Goal: Task Accomplishment & Management: Manage account settings

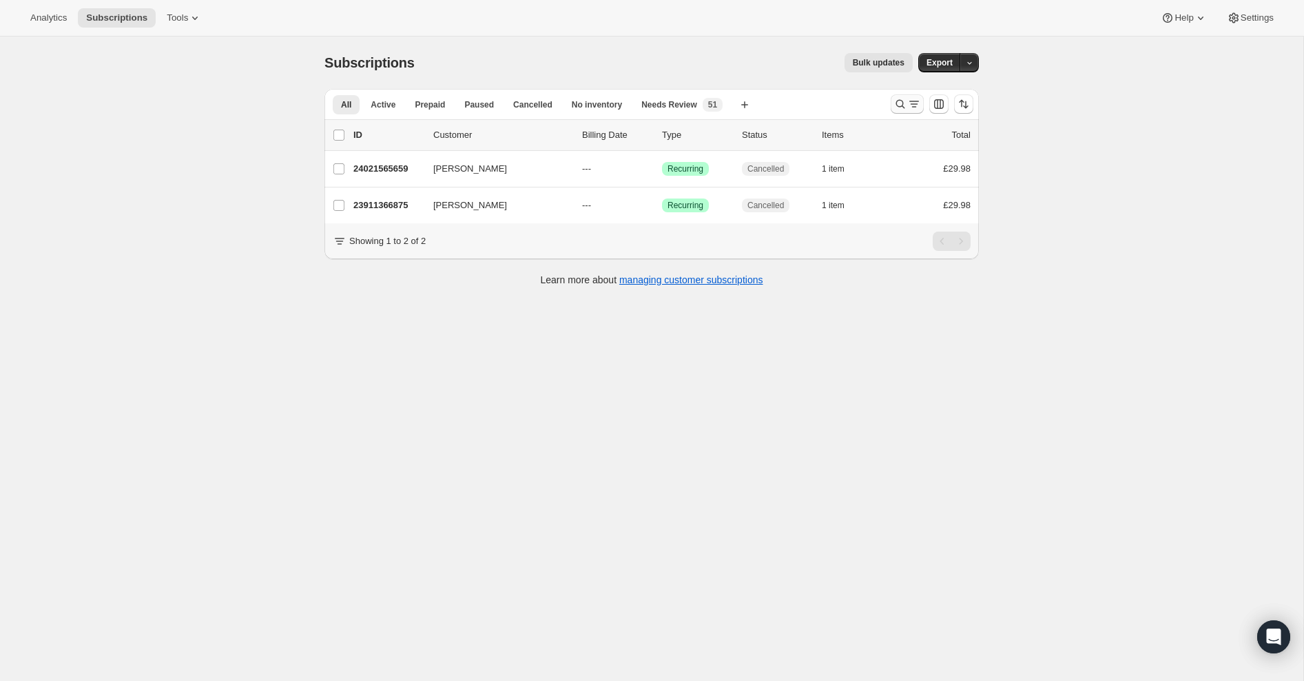
click at [898, 107] on icon "Search and filter results" at bounding box center [901, 104] width 14 height 14
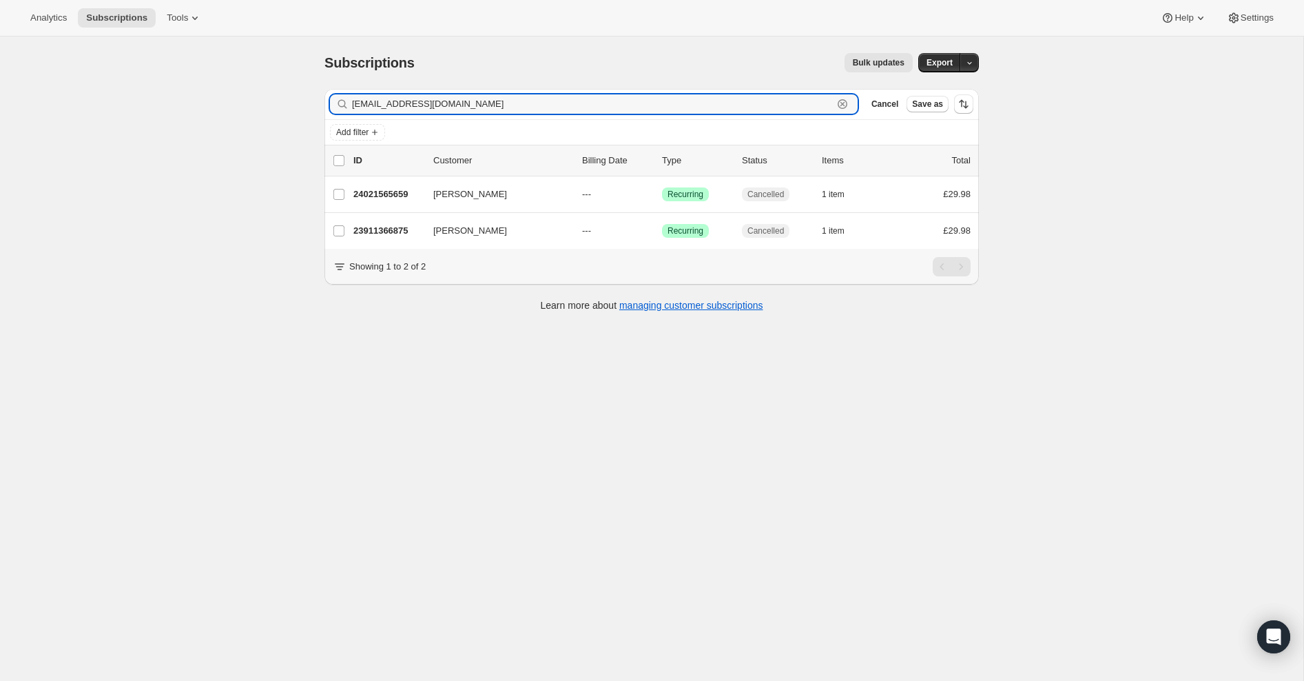
click at [843, 105] on icon "button" at bounding box center [843, 104] width 5 height 5
paste input "[EMAIL_ADDRESS][DOMAIN_NAME]"
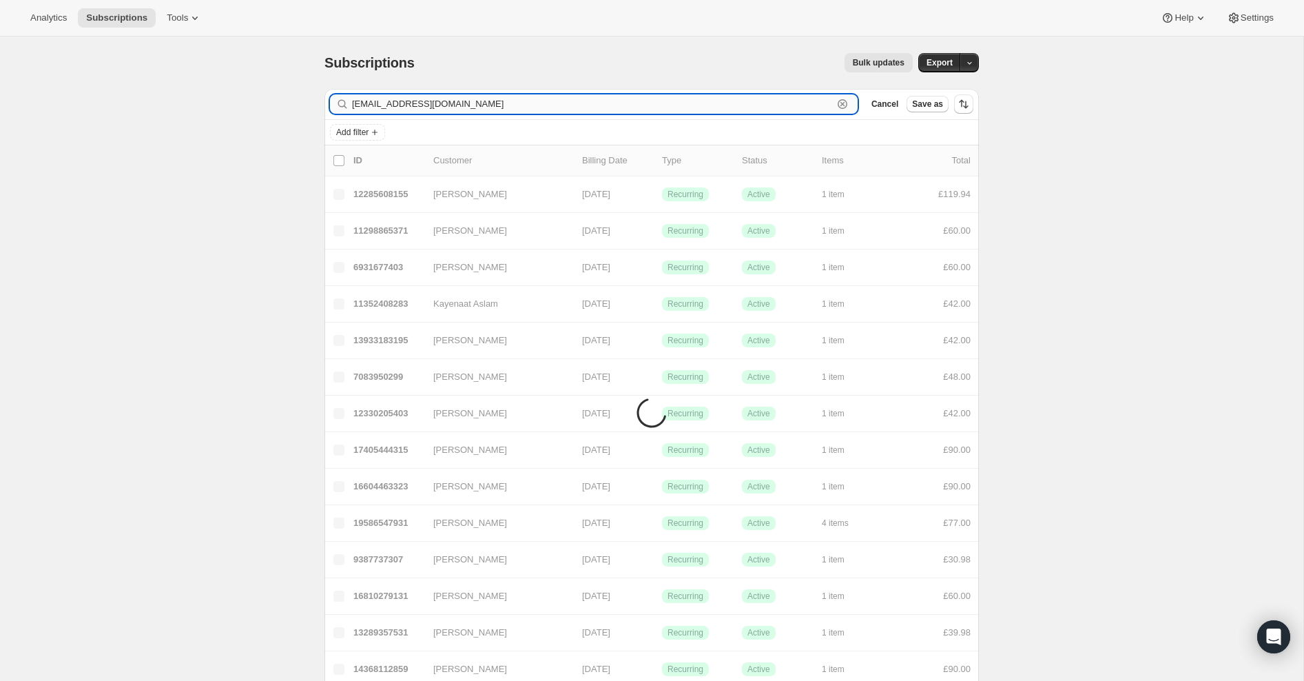
type input "[EMAIL_ADDRESS][DOMAIN_NAME]"
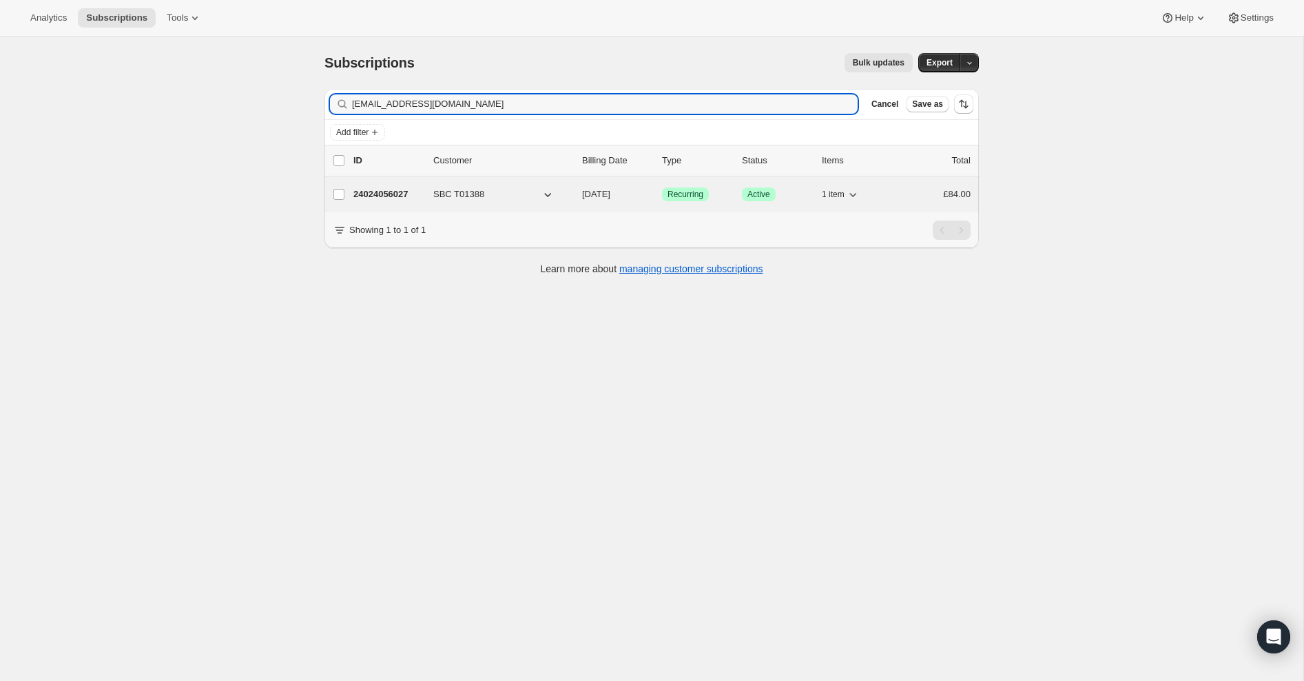
click at [402, 199] on p "24024056027" at bounding box center [387, 194] width 69 height 14
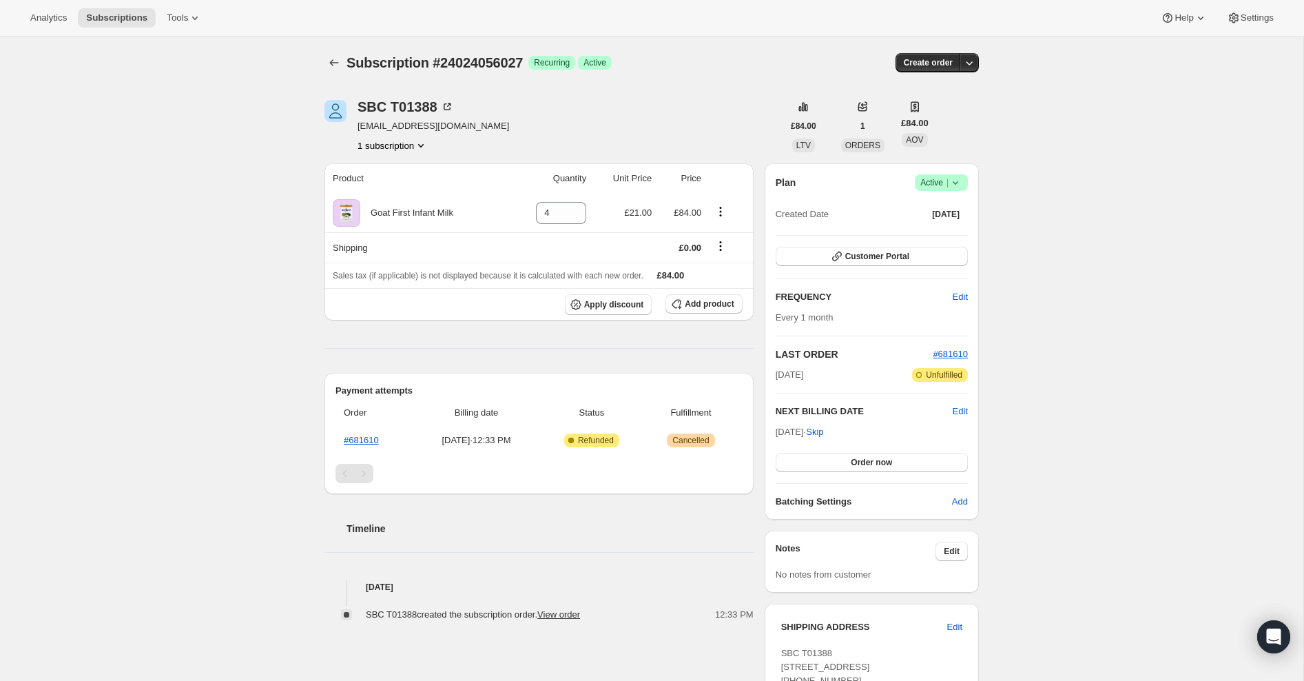
click at [959, 183] on icon at bounding box center [956, 183] width 14 height 14
click at [954, 238] on span "Cancel subscription" at bounding box center [938, 233] width 78 height 14
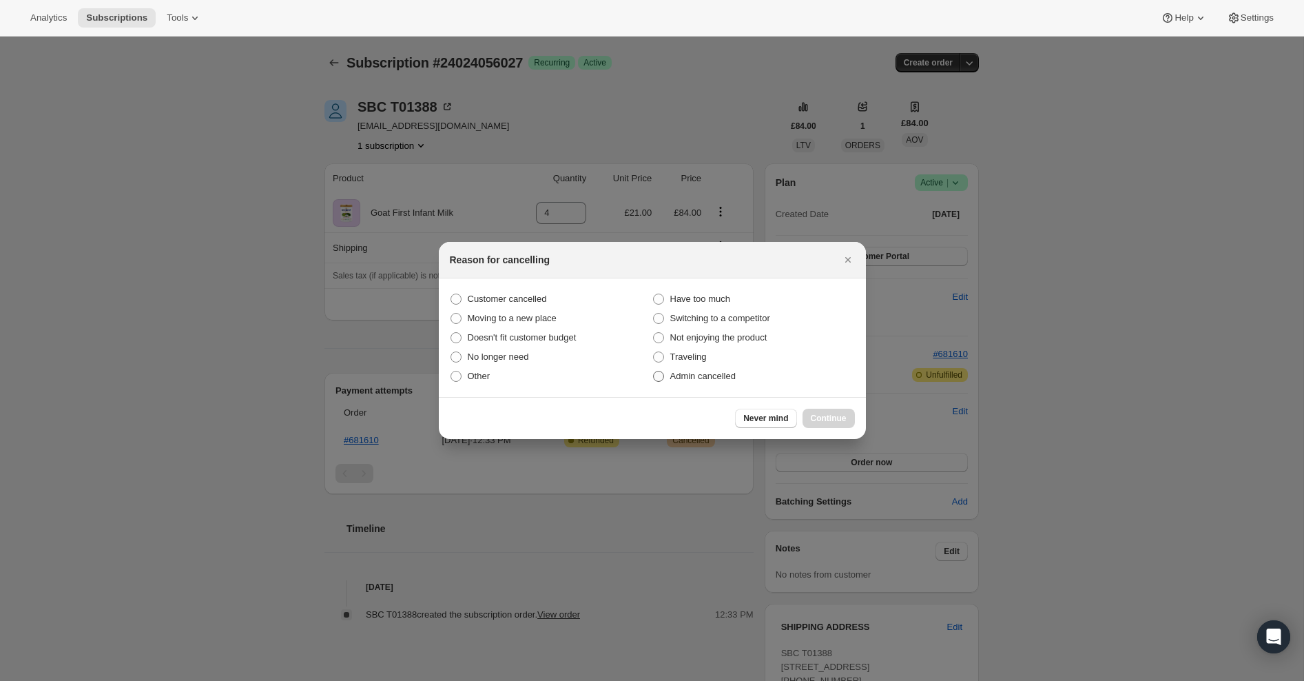
click at [661, 374] on span ":rbu:" at bounding box center [658, 376] width 11 height 11
click at [654, 371] on input "Admin cancelled" at bounding box center [653, 371] width 1 height 1
radio input "true"
click at [820, 420] on span "Continue" at bounding box center [829, 418] width 36 height 11
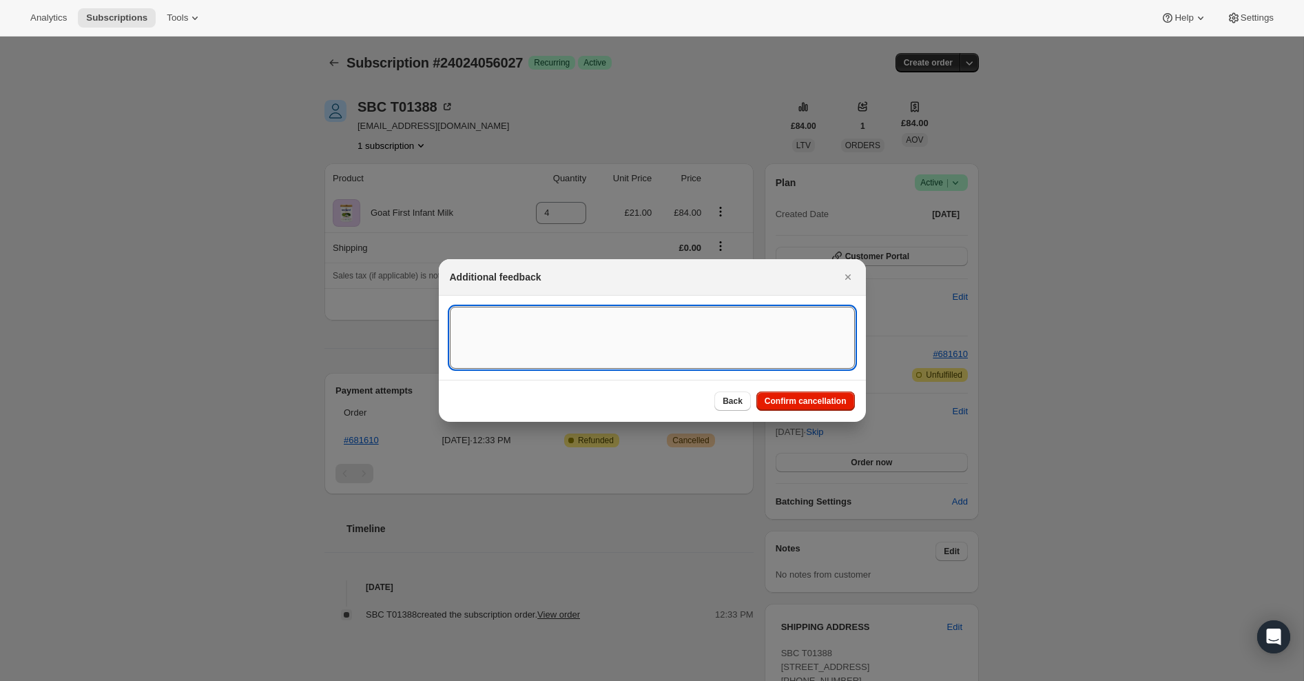
click at [592, 345] on textarea ":rbu:" at bounding box center [652, 338] width 405 height 62
type textarea "Forward Shipping"
click at [818, 393] on button "Confirm cancellation" at bounding box center [806, 400] width 99 height 19
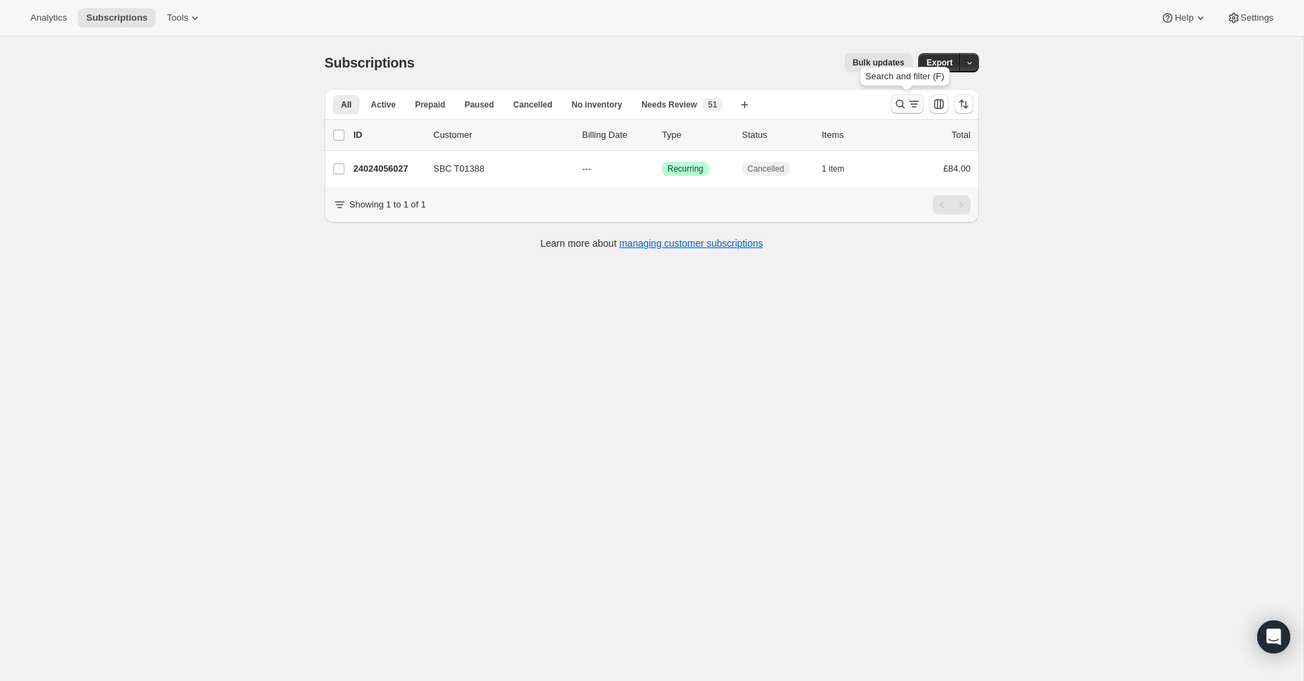
click at [901, 100] on icon "Search and filter results" at bounding box center [901, 104] width 14 height 14
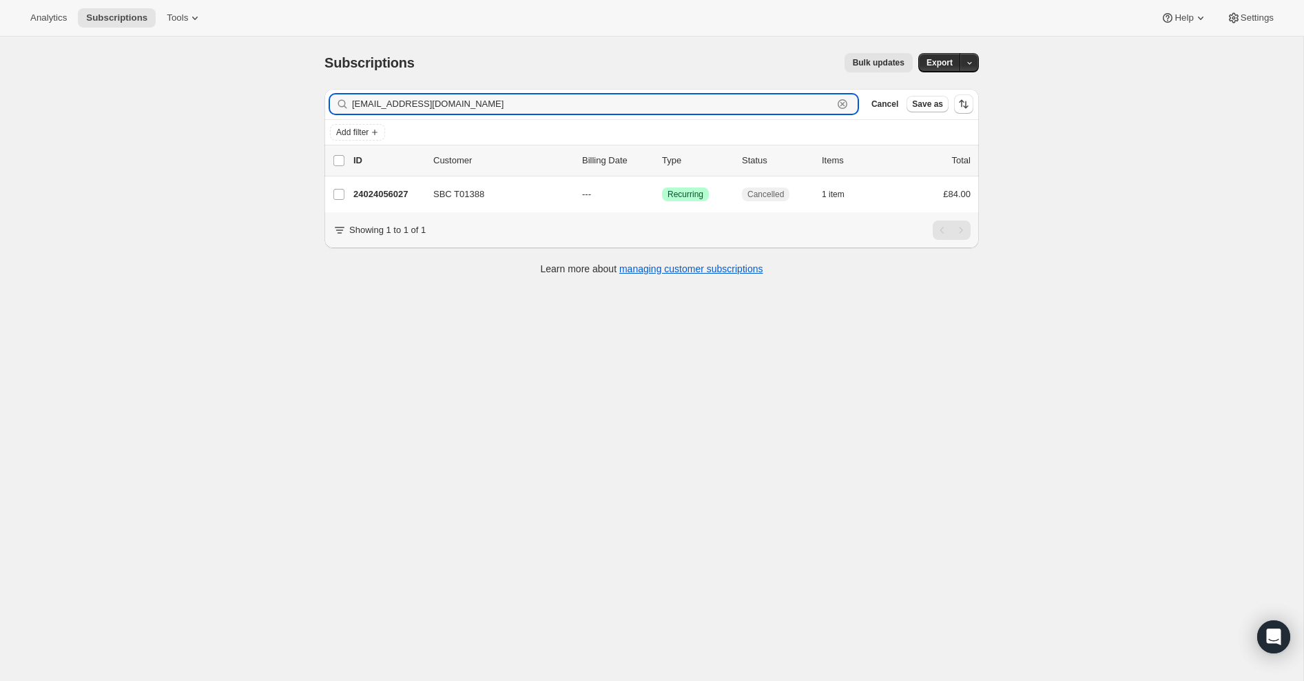
click at [843, 103] on icon "button" at bounding box center [843, 104] width 14 height 14
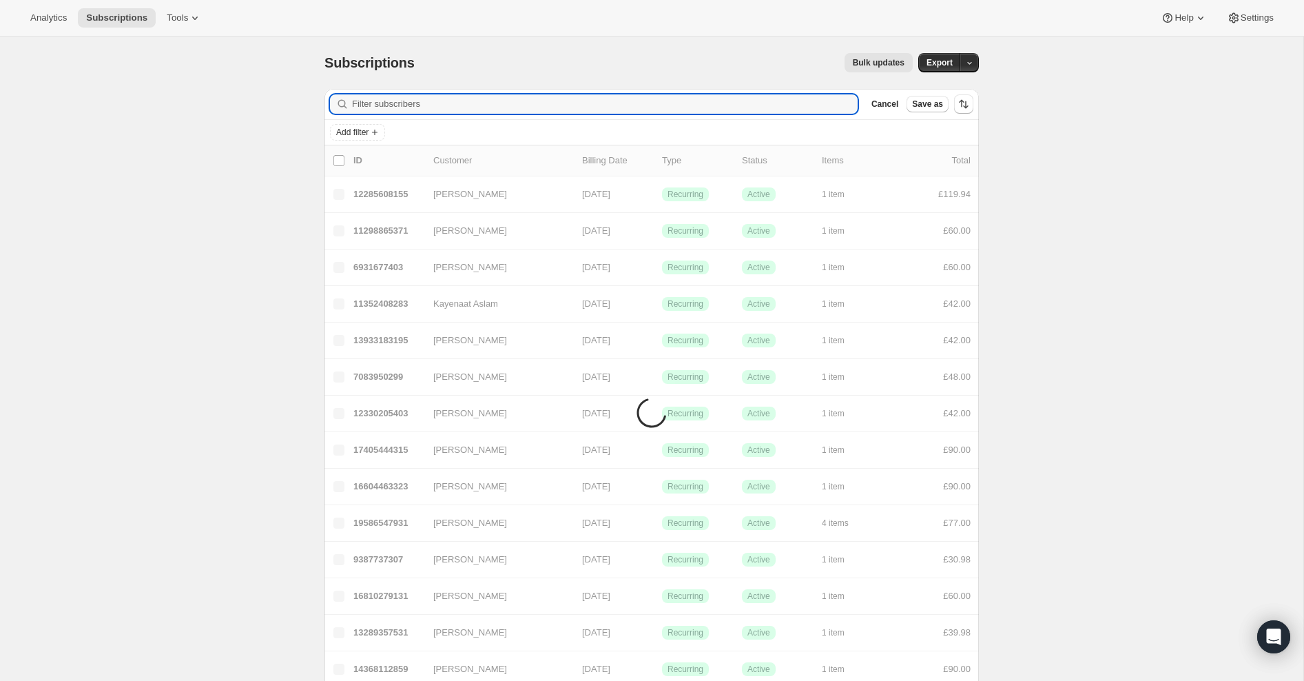
click at [843, 103] on input "Filter subscribers" at bounding box center [605, 103] width 506 height 19
paste input "[EMAIL_ADDRESS][DOMAIN_NAME]"
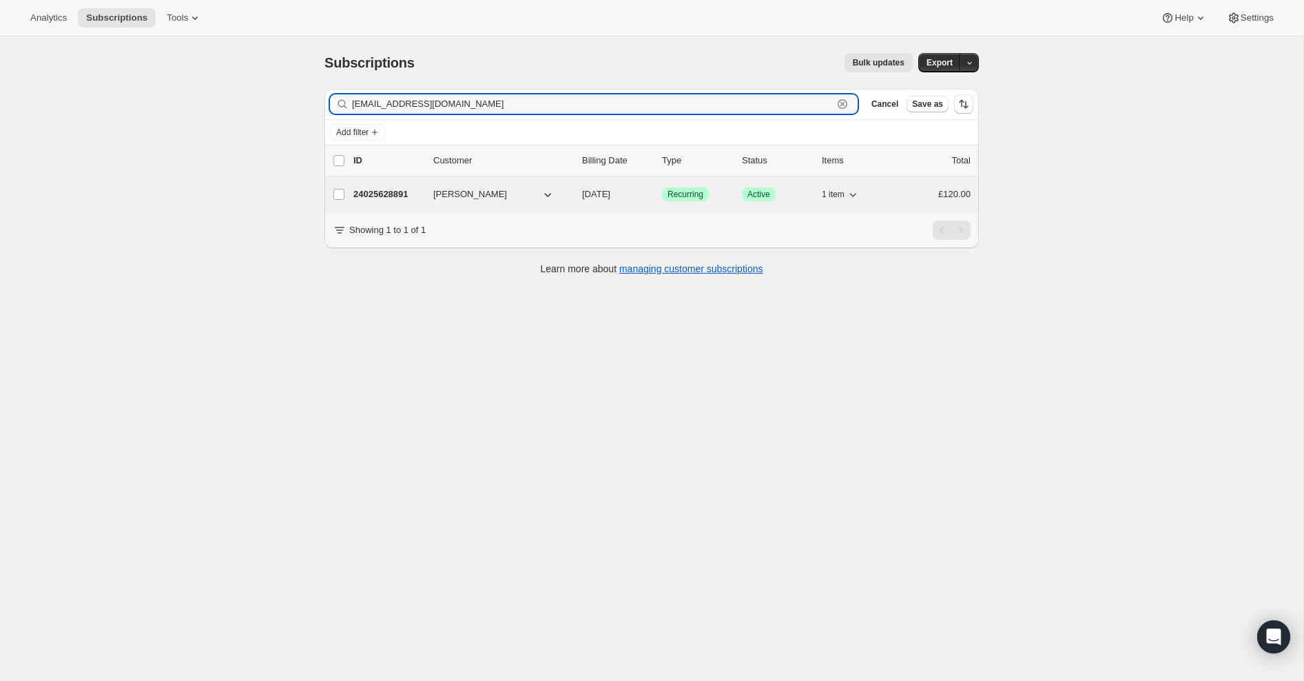
type input "[EMAIL_ADDRESS][DOMAIN_NAME]"
click at [407, 192] on p "24025628891" at bounding box center [387, 194] width 69 height 14
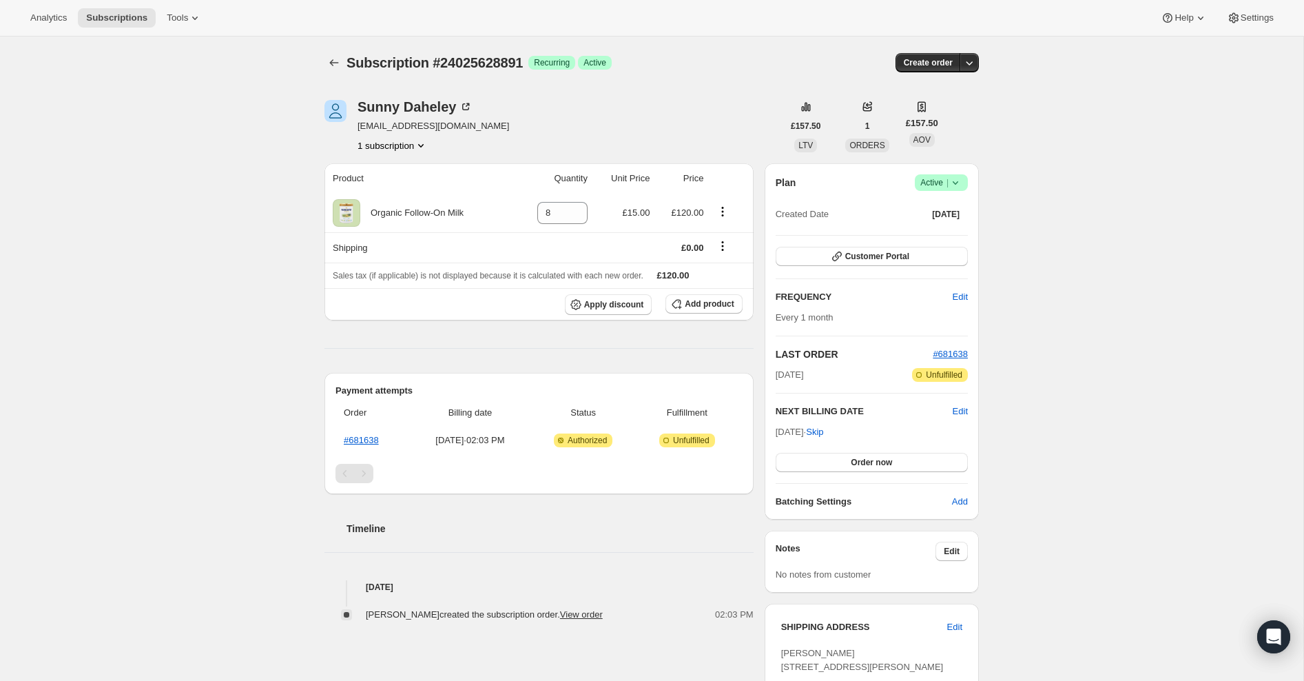
click at [955, 184] on icon at bounding box center [956, 182] width 6 height 3
click at [914, 234] on span "Cancel subscription" at bounding box center [938, 232] width 78 height 10
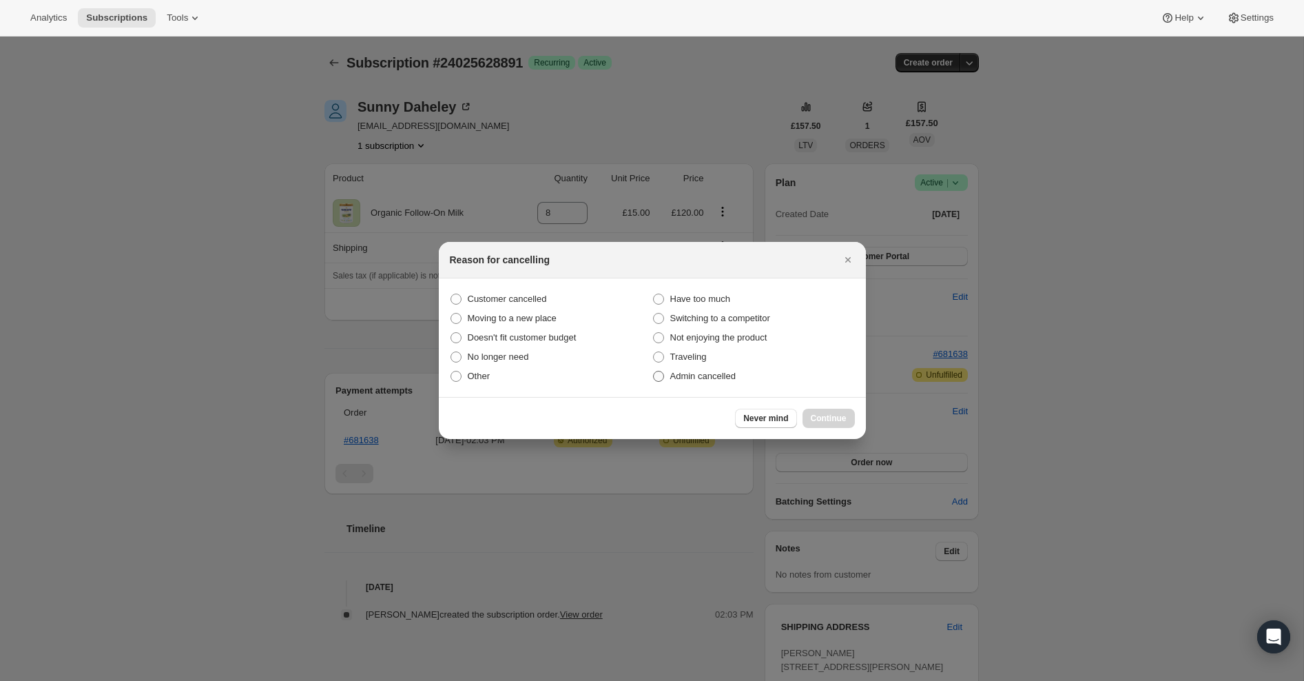
click at [654, 376] on span ":rs9:" at bounding box center [658, 376] width 11 height 11
click at [654, 371] on input "Admin cancelled" at bounding box center [653, 371] width 1 height 1
radio input "true"
click at [821, 418] on span "Continue" at bounding box center [829, 418] width 36 height 11
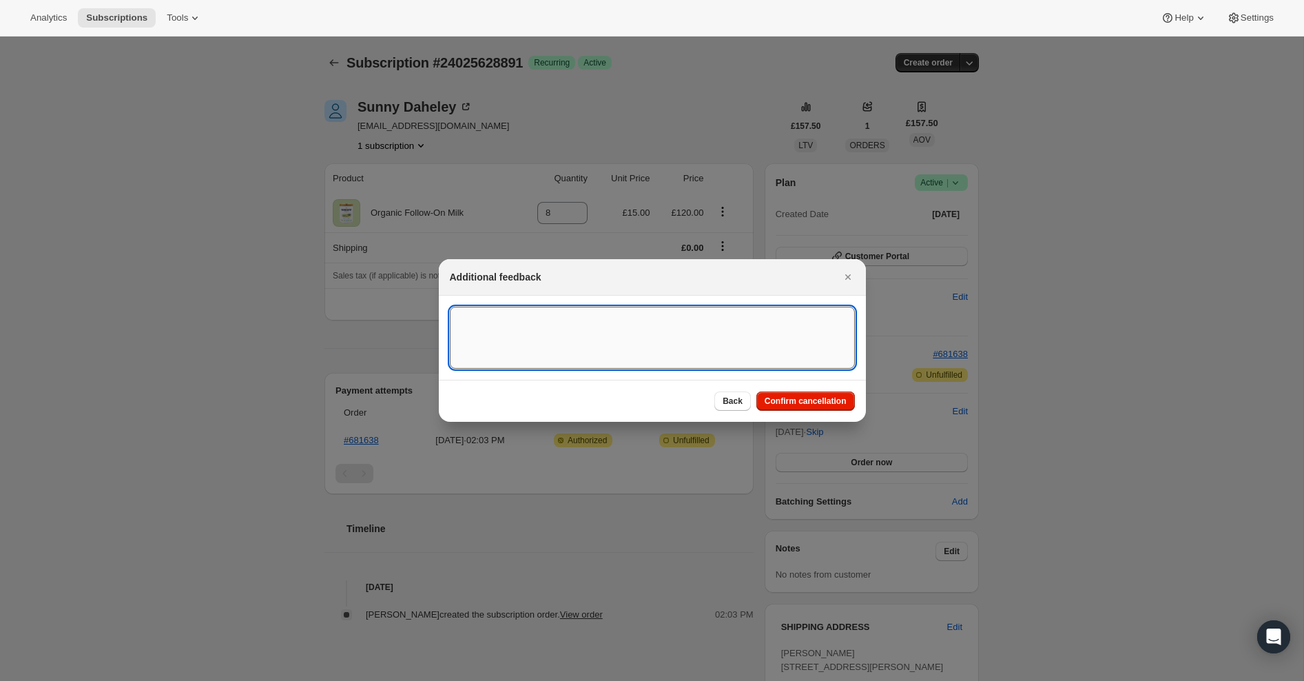
click at [657, 329] on textarea ":rs9:" at bounding box center [652, 338] width 405 height 62
type textarea "Overseas Order - [GEOGRAPHIC_DATA]"
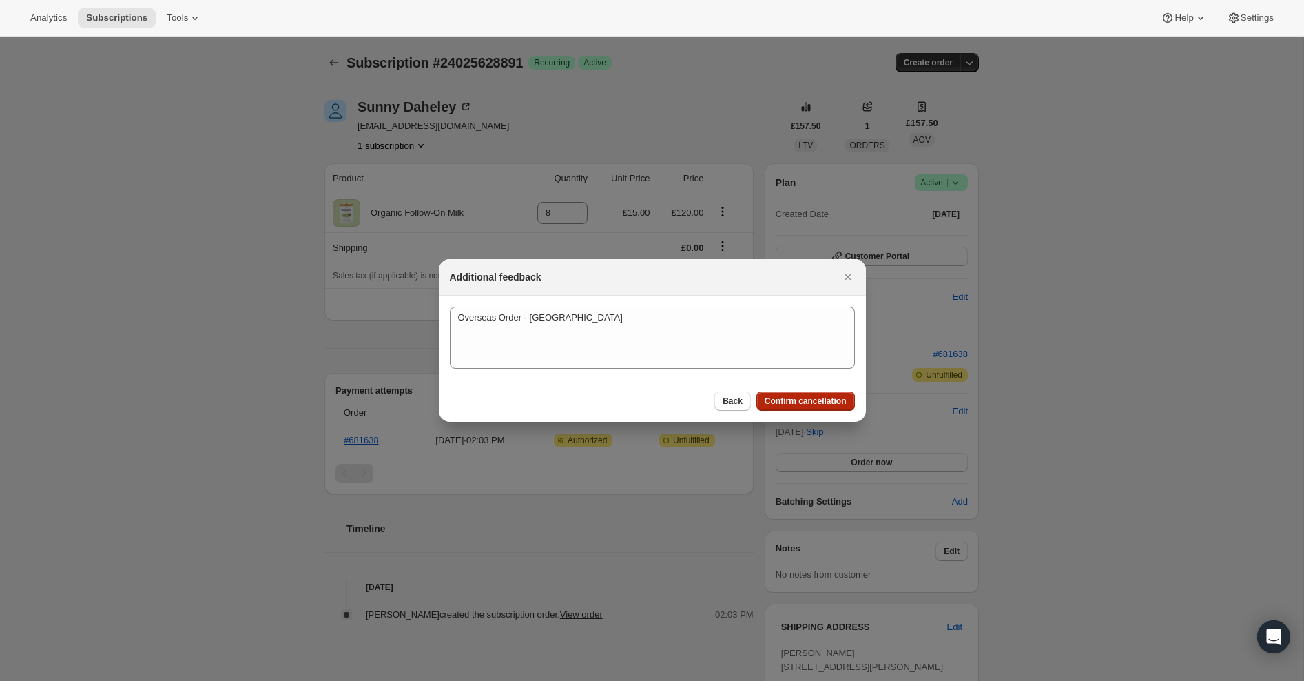
click at [836, 407] on button "Confirm cancellation" at bounding box center [806, 400] width 99 height 19
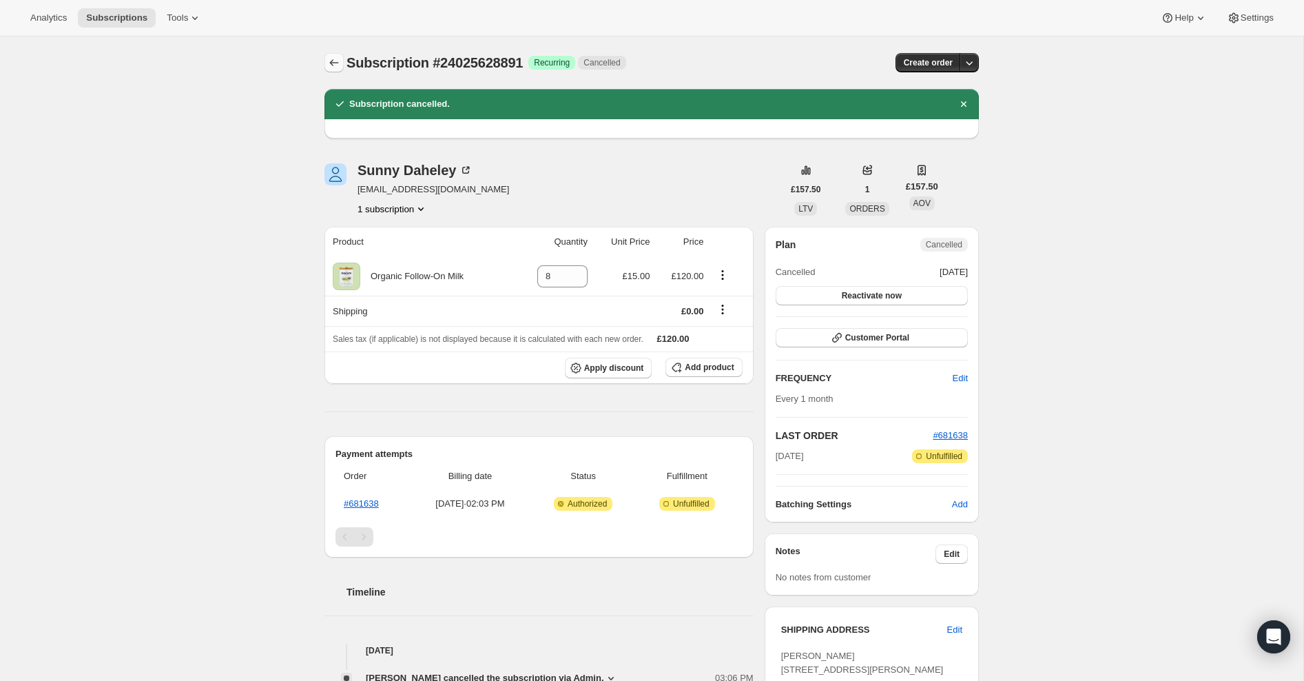
click at [336, 58] on icon "Subscriptions" at bounding box center [334, 63] width 14 height 14
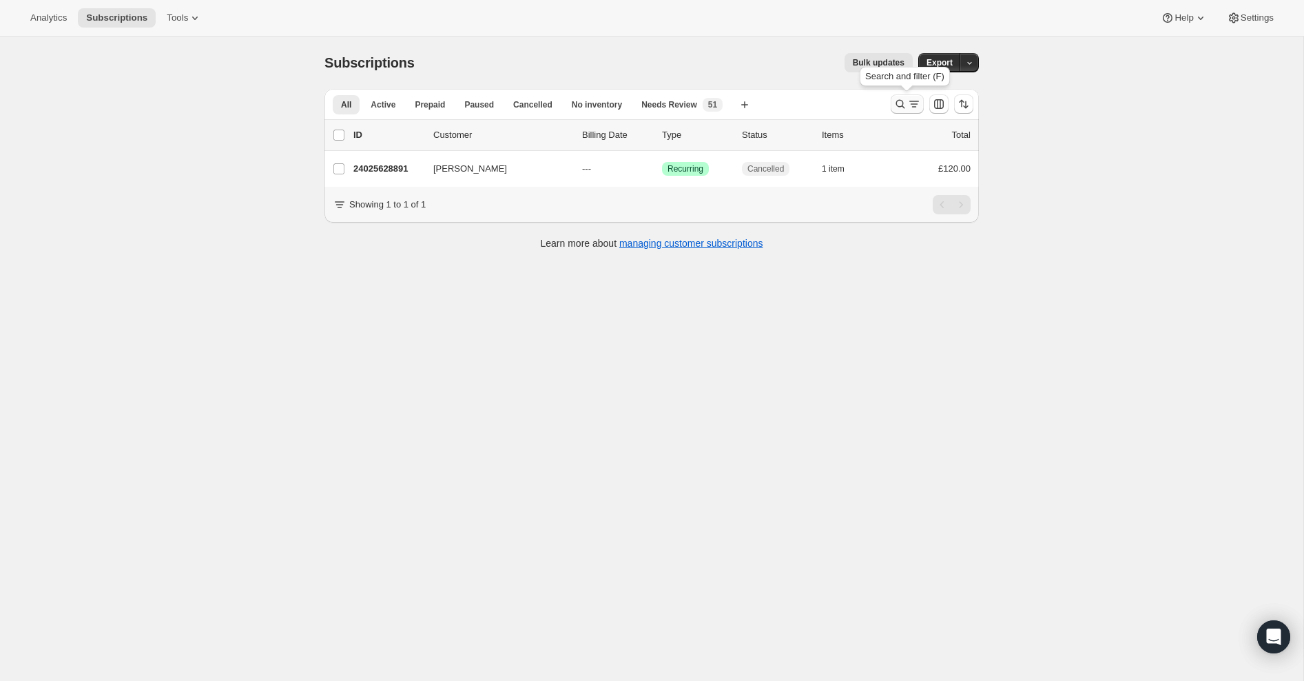
click at [901, 104] on icon "Search and filter results" at bounding box center [901, 104] width 14 height 14
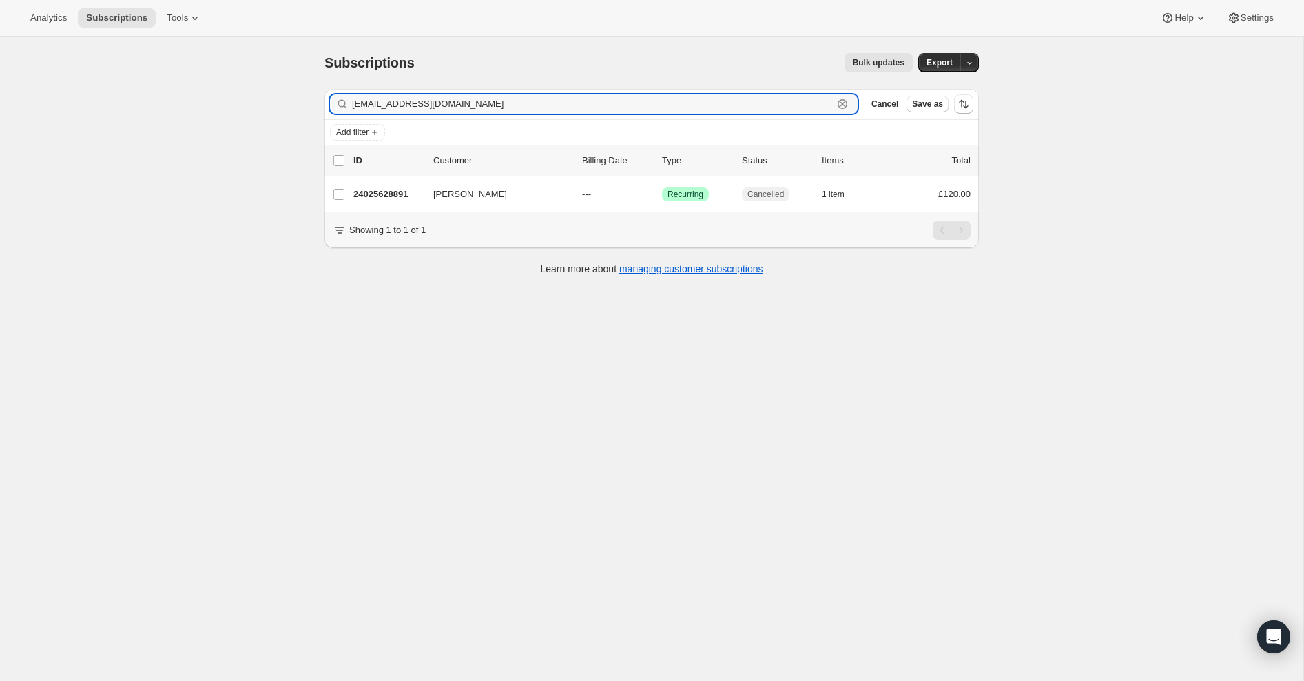
click at [841, 105] on icon "button" at bounding box center [843, 104] width 14 height 14
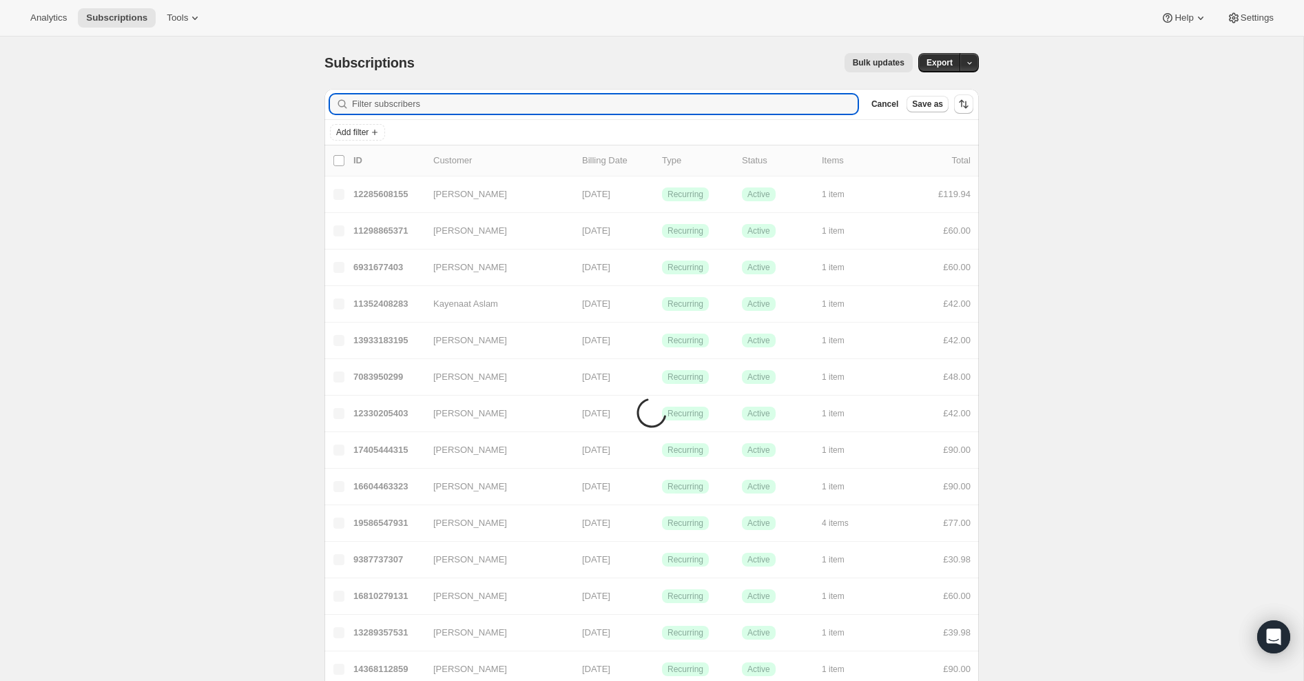
paste input "[EMAIL_ADDRESS][DOMAIN_NAME]"
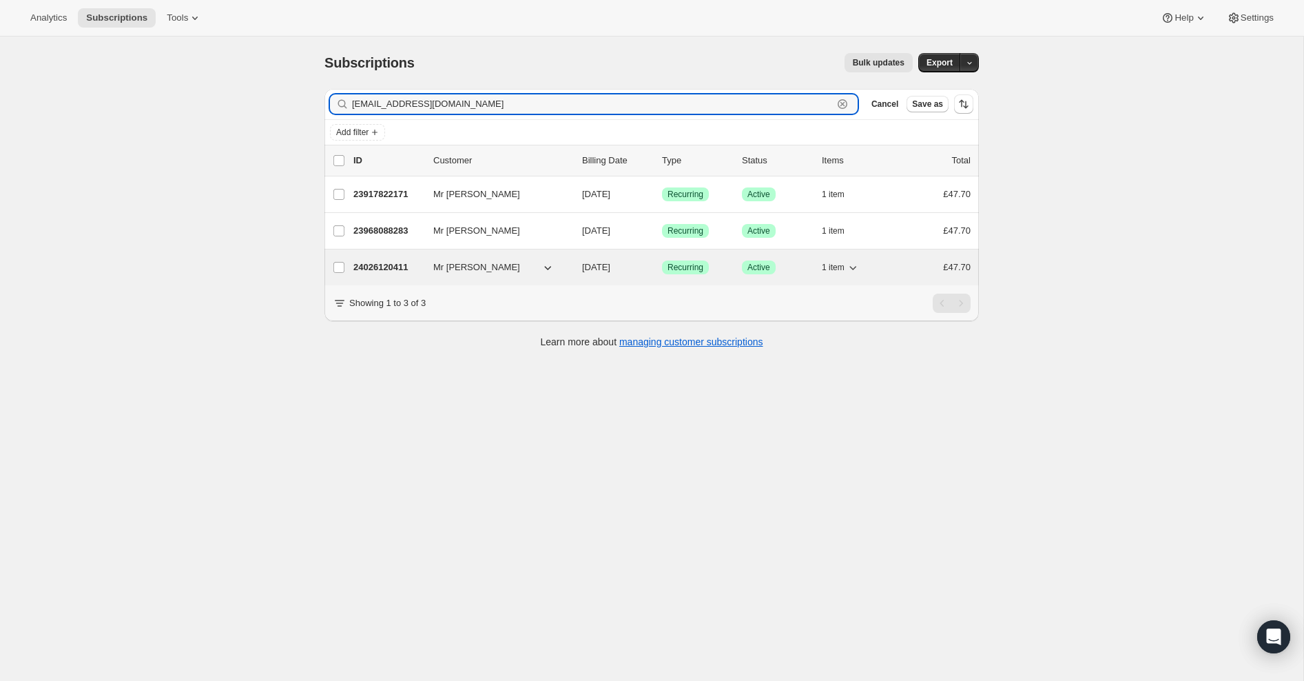
type input "[EMAIL_ADDRESS][DOMAIN_NAME]"
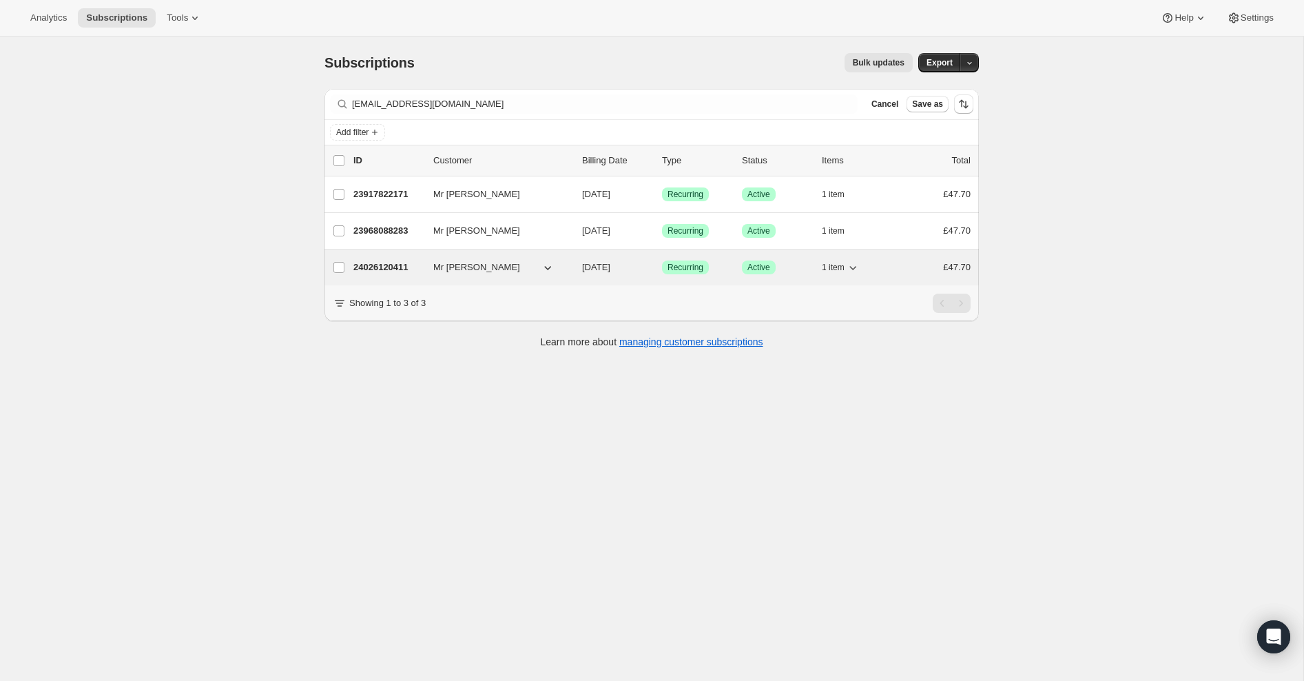
click at [373, 265] on p "24026120411" at bounding box center [387, 267] width 69 height 14
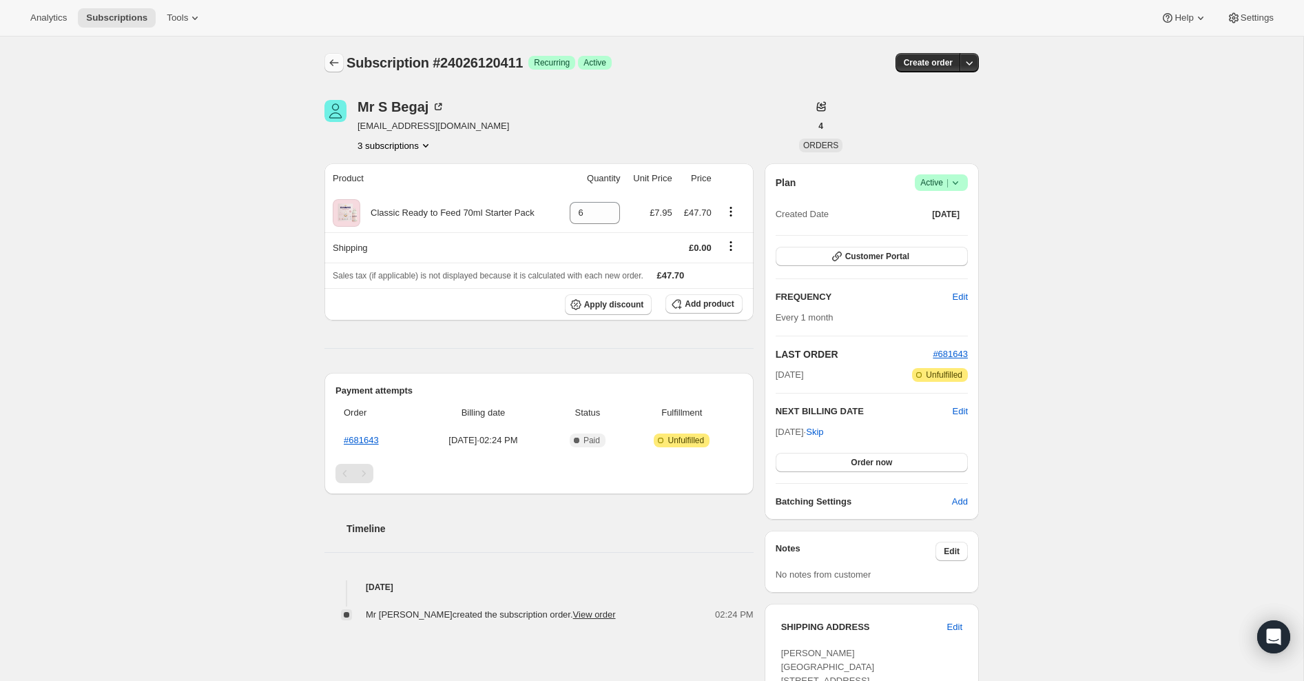
click at [336, 57] on icon "Subscriptions" at bounding box center [334, 63] width 14 height 14
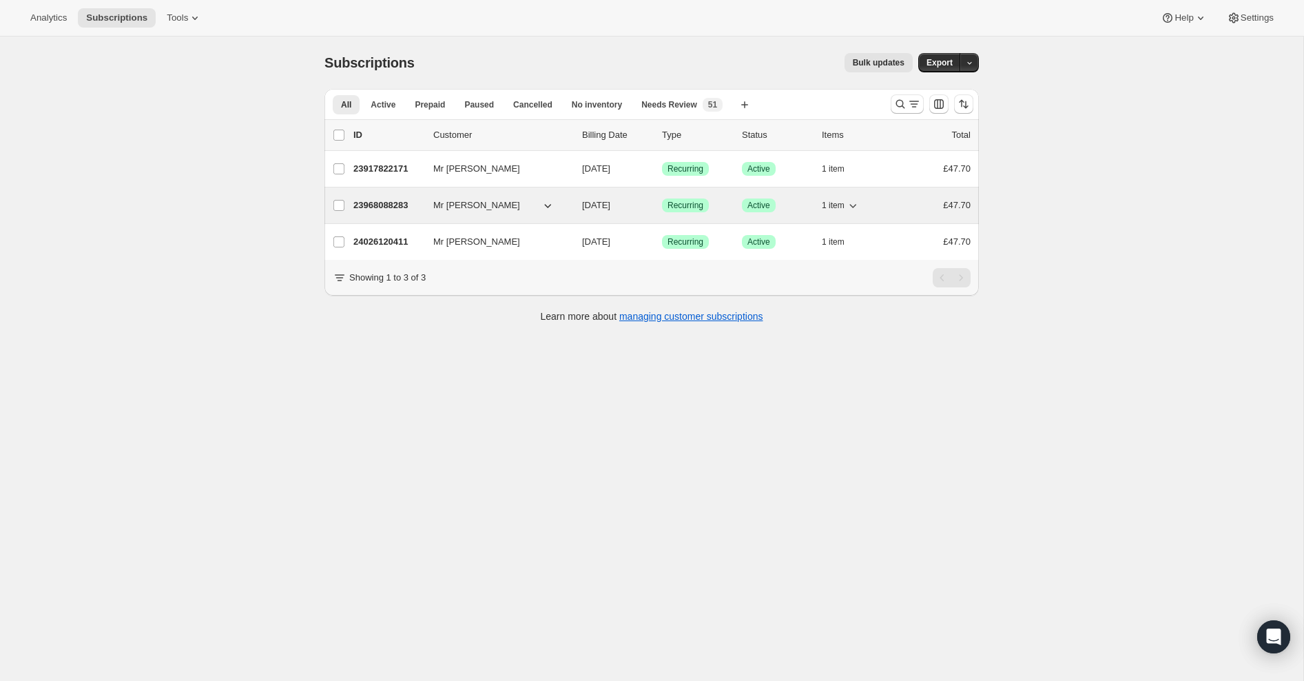
click at [383, 201] on p "23968088283" at bounding box center [387, 205] width 69 height 14
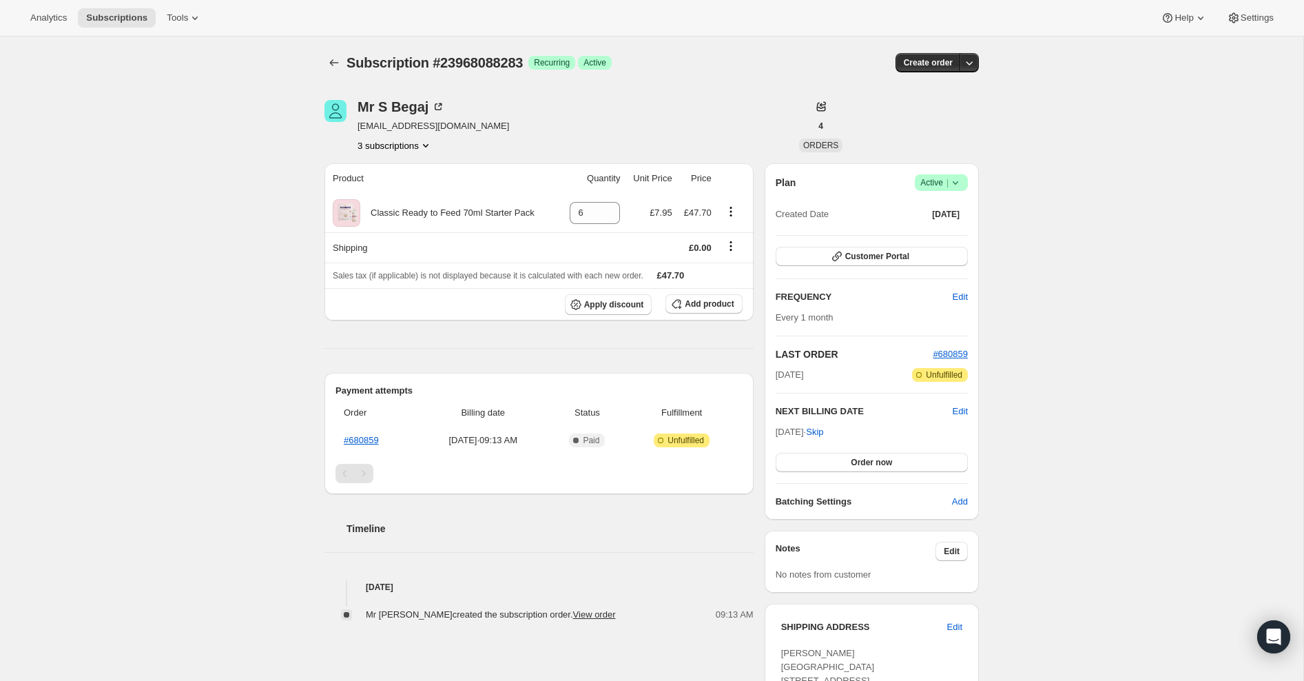
click at [404, 142] on button "3 subscriptions" at bounding box center [395, 145] width 75 height 14
click at [391, 214] on span "24026120411" at bounding box center [372, 218] width 55 height 10
click at [954, 181] on icon at bounding box center [956, 183] width 14 height 14
click at [930, 233] on span "Cancel subscription" at bounding box center [938, 232] width 78 height 10
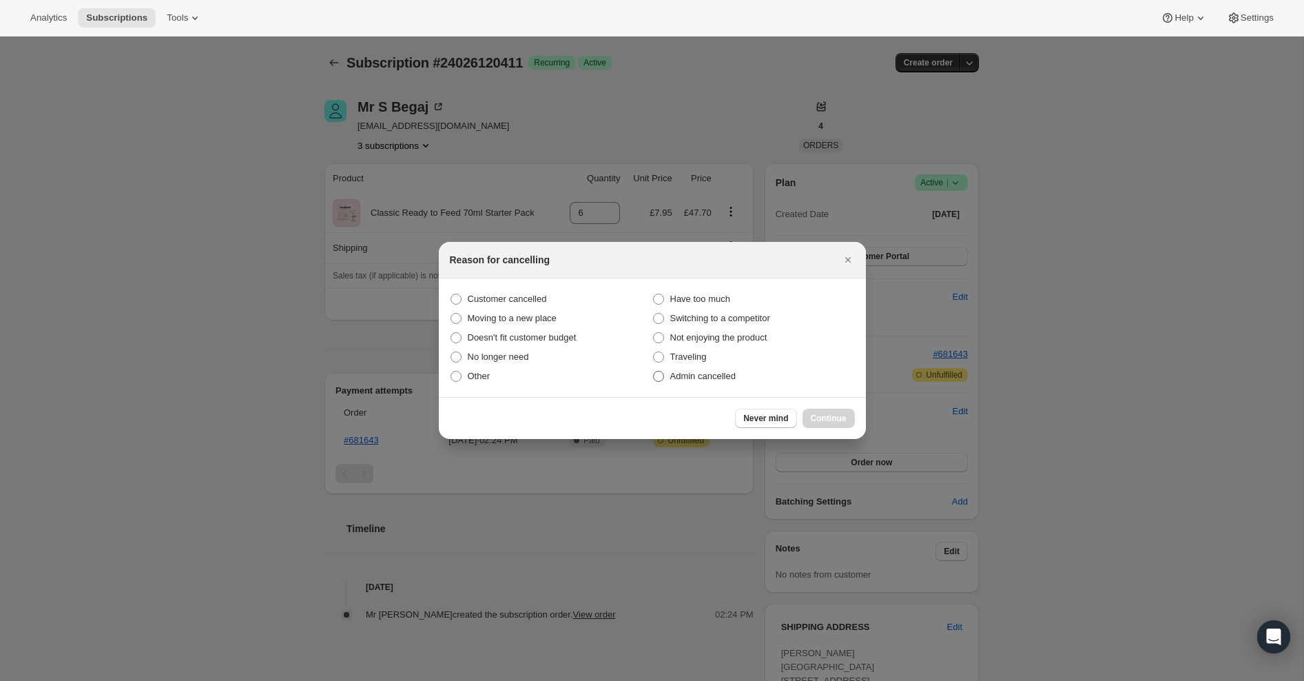
click at [660, 376] on span ":r1h6:" at bounding box center [658, 376] width 11 height 11
click at [654, 371] on input "Admin cancelled" at bounding box center [653, 371] width 1 height 1
radio input "true"
click at [826, 418] on span "Continue" at bounding box center [829, 418] width 36 height 11
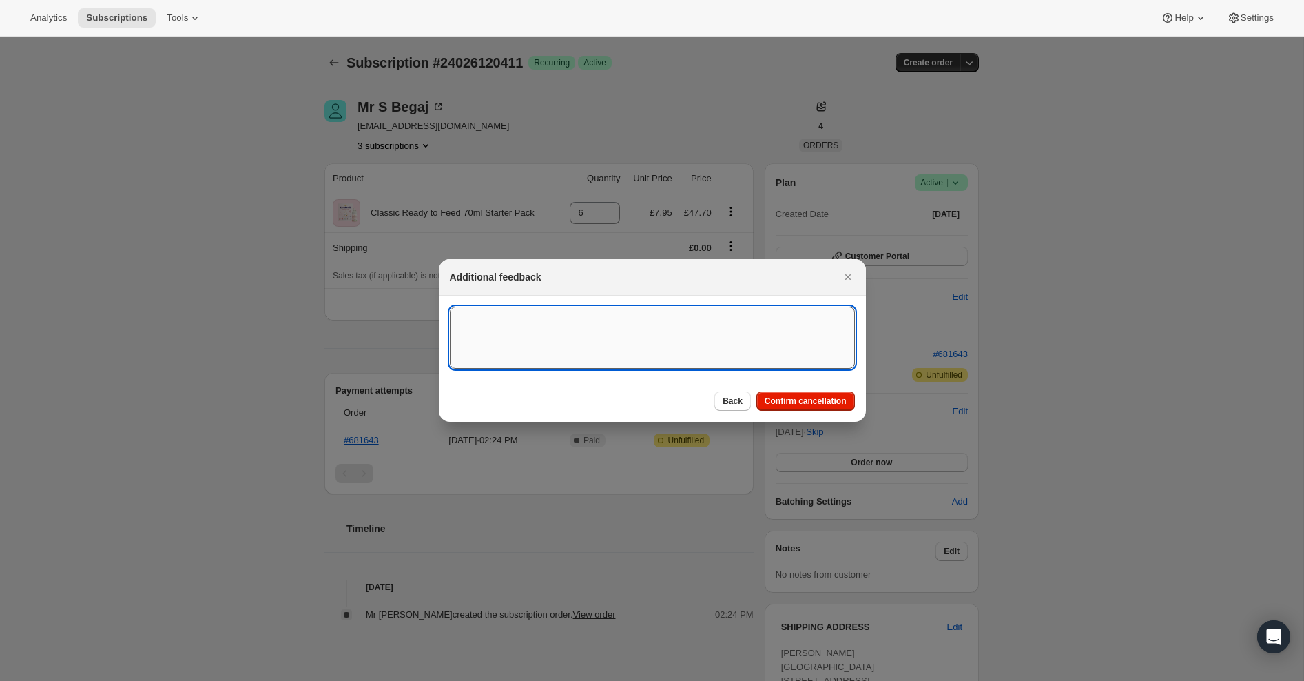
click at [595, 334] on textarea ":r1h6:" at bounding box center [652, 338] width 405 height 62
type textarea "Multiple/Bulk Orders"
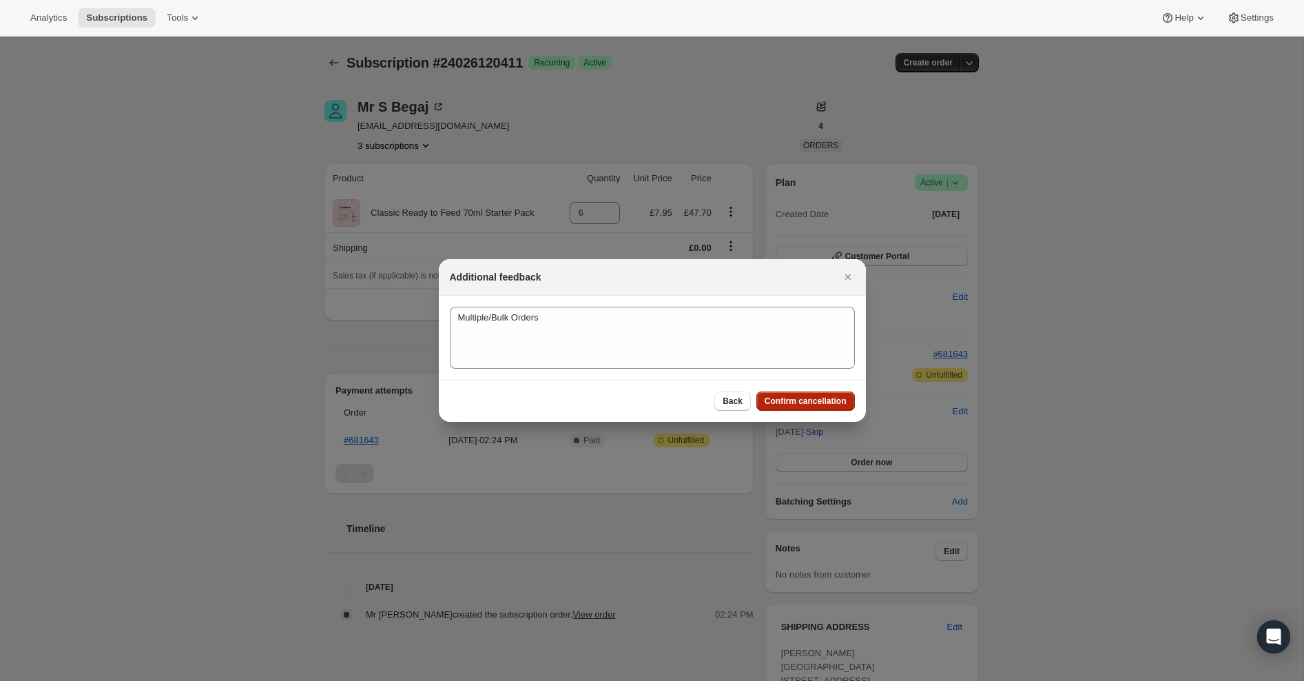
click at [781, 402] on span "Confirm cancellation" at bounding box center [806, 401] width 82 height 11
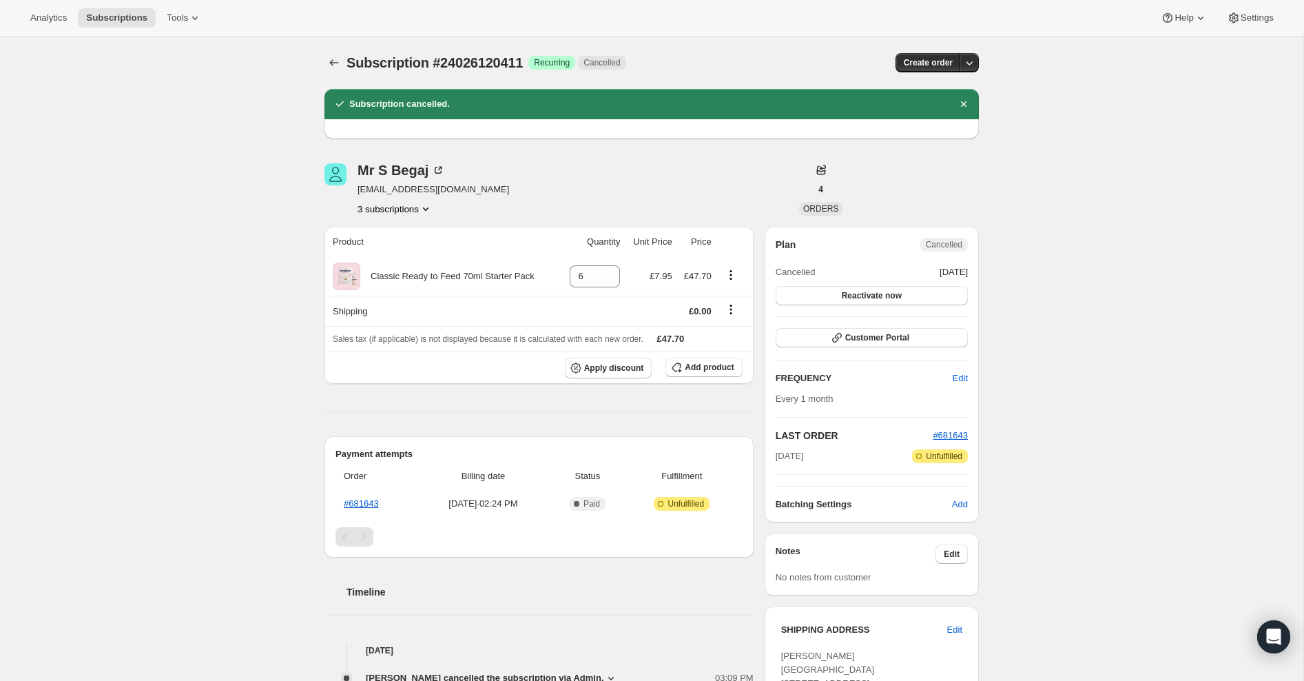
click at [428, 207] on icon "Product actions" at bounding box center [426, 208] width 6 height 3
click at [387, 259] on span "23968088283" at bounding box center [374, 258] width 55 height 10
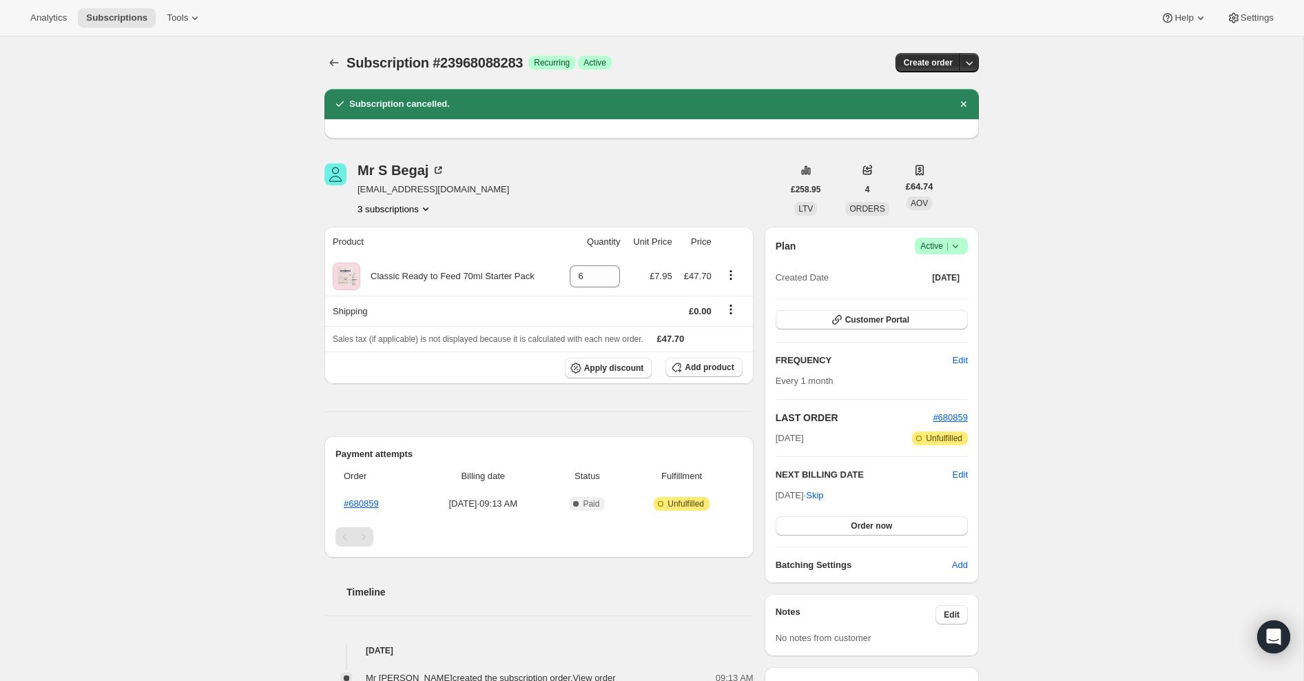
click at [407, 206] on button "3 subscriptions" at bounding box center [395, 209] width 75 height 14
click at [400, 231] on span "23917822171" at bounding box center [393, 235] width 96 height 14
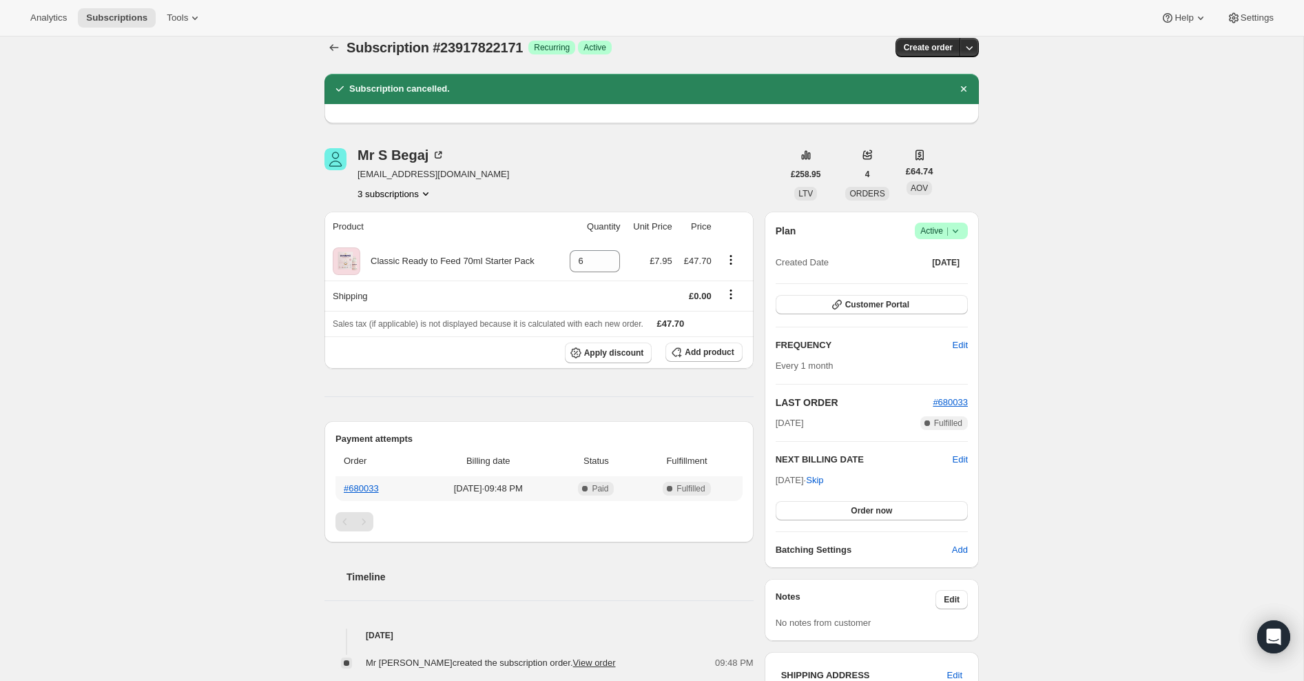
scroll to position [11, 0]
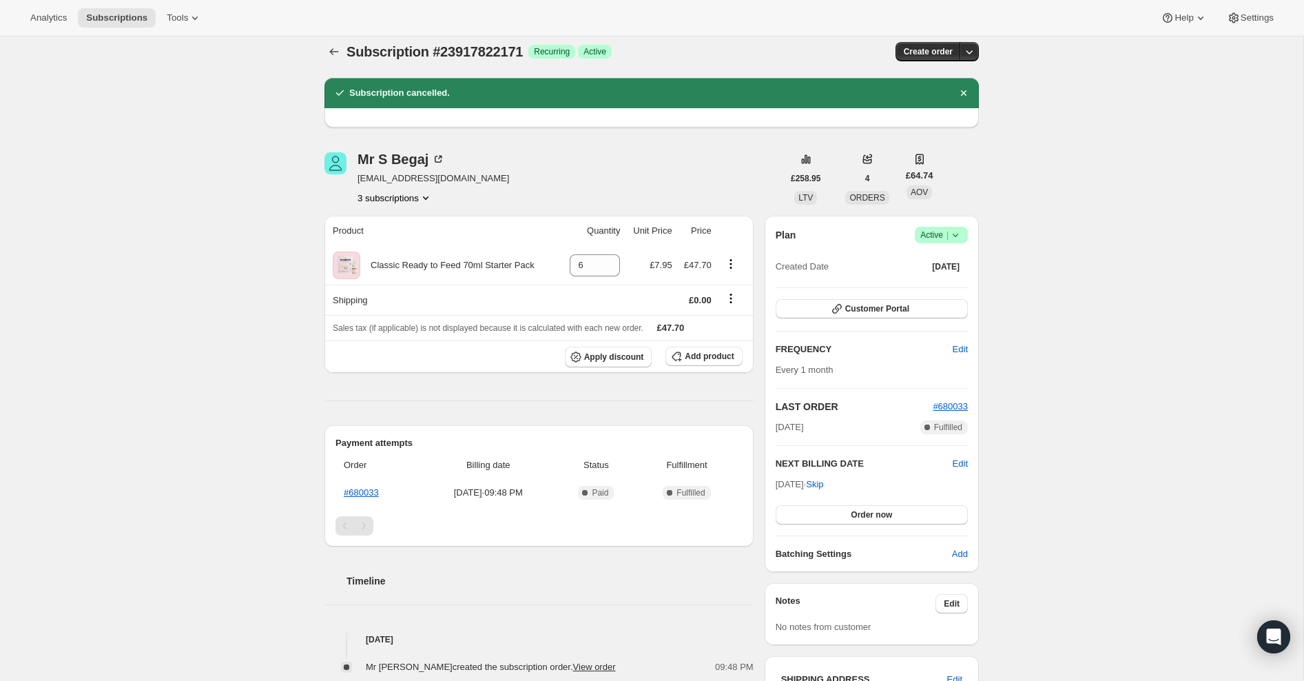
click at [956, 234] on icon at bounding box center [956, 235] width 14 height 14
click at [945, 287] on span "Cancel subscription" at bounding box center [938, 285] width 78 height 10
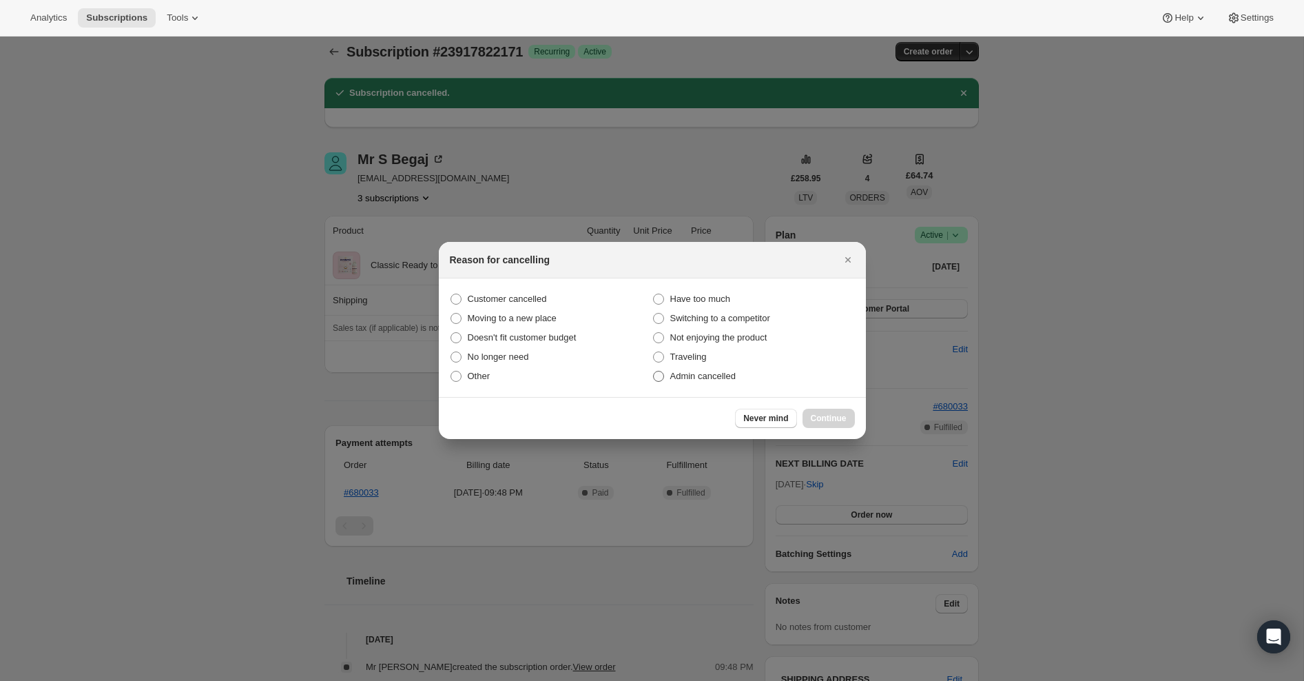
click at [659, 376] on span ":r1nh:" at bounding box center [658, 376] width 11 height 11
click at [654, 371] on input "Admin cancelled" at bounding box center [653, 371] width 1 height 1
radio input "true"
click at [838, 422] on span "Continue" at bounding box center [829, 418] width 36 height 11
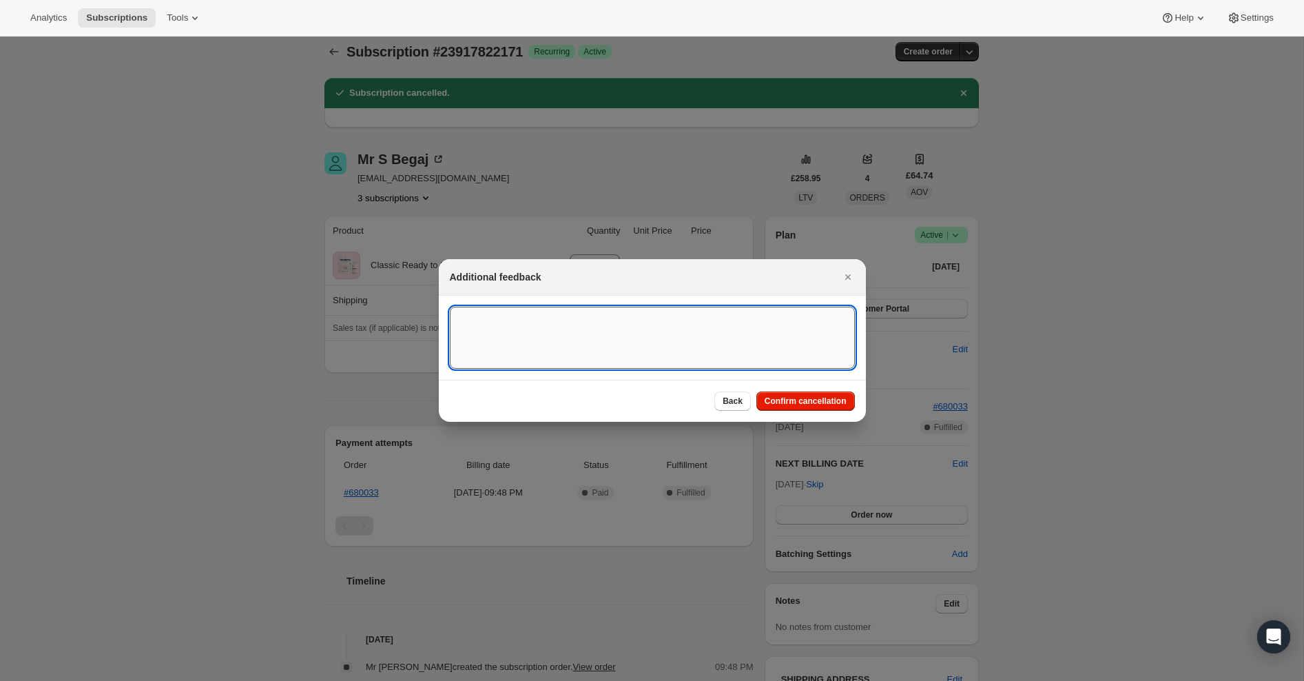
click at [603, 332] on textarea ":r1nh:" at bounding box center [652, 338] width 405 height 62
type textarea "Multiple/Bulk Orders"
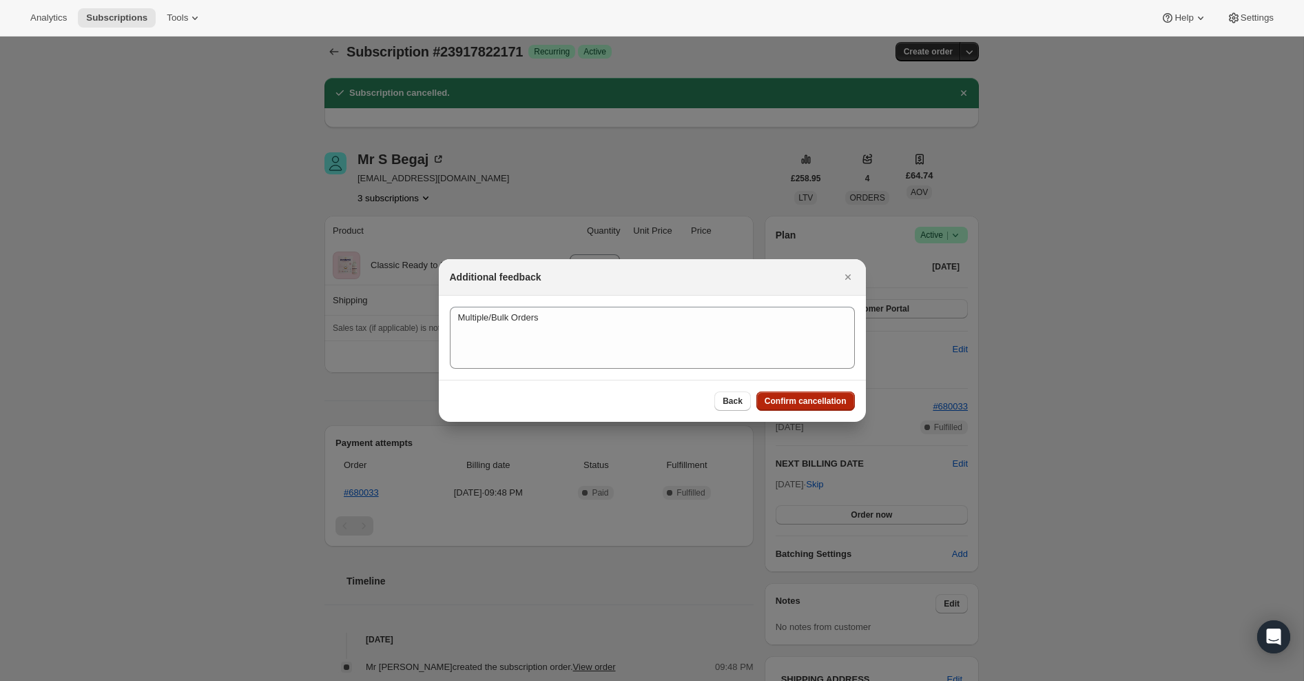
click at [792, 402] on span "Confirm cancellation" at bounding box center [806, 401] width 82 height 11
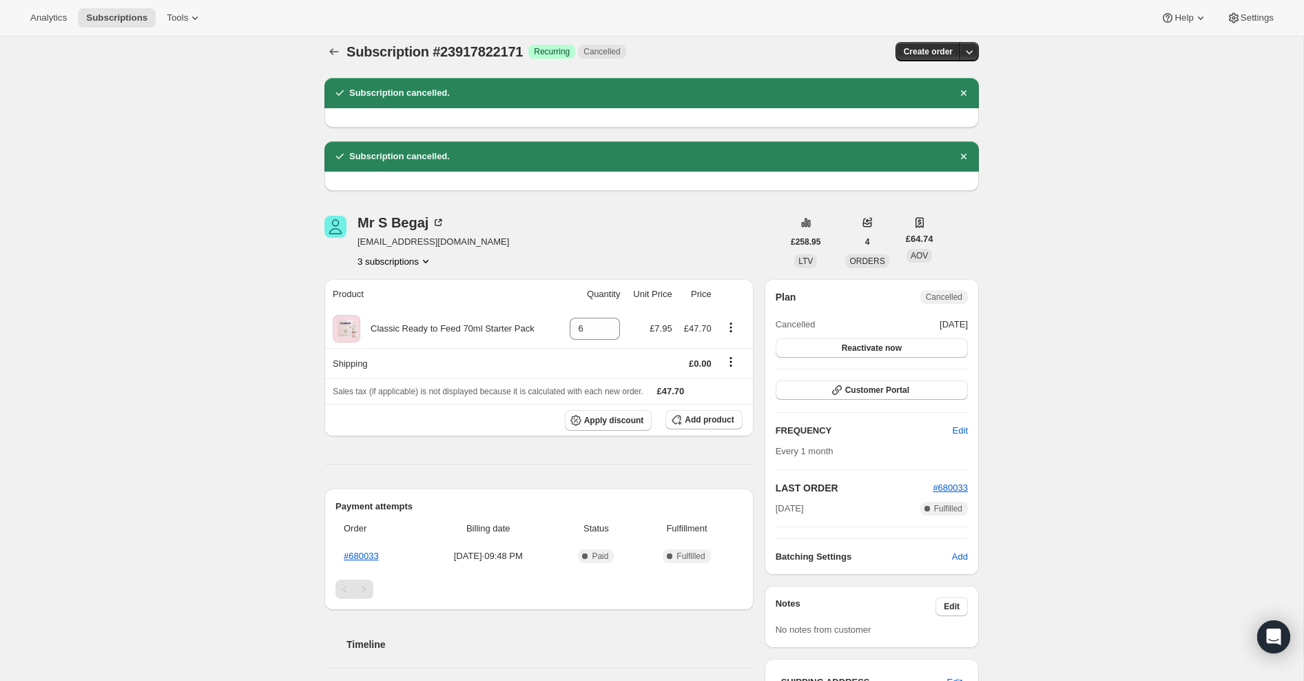
scroll to position [30, 0]
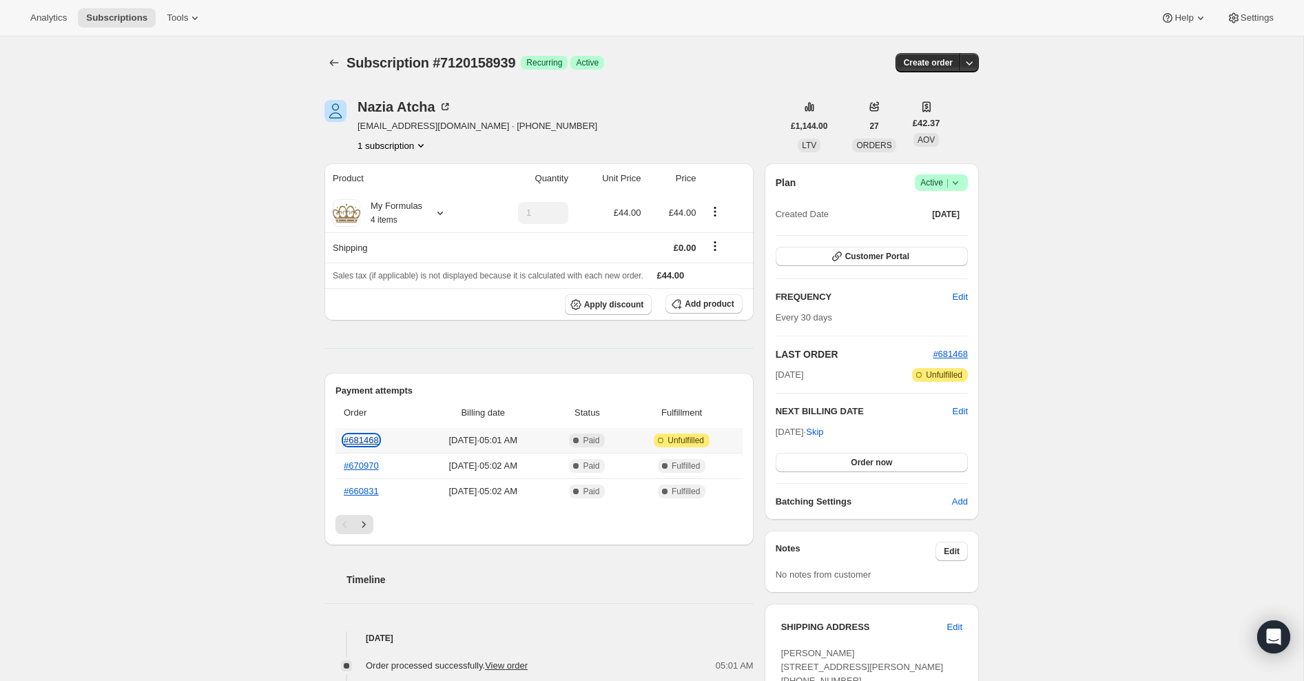
click at [373, 444] on link "#681468" at bounding box center [361, 440] width 35 height 10
